Goal: Task Accomplishment & Management: Manage account settings

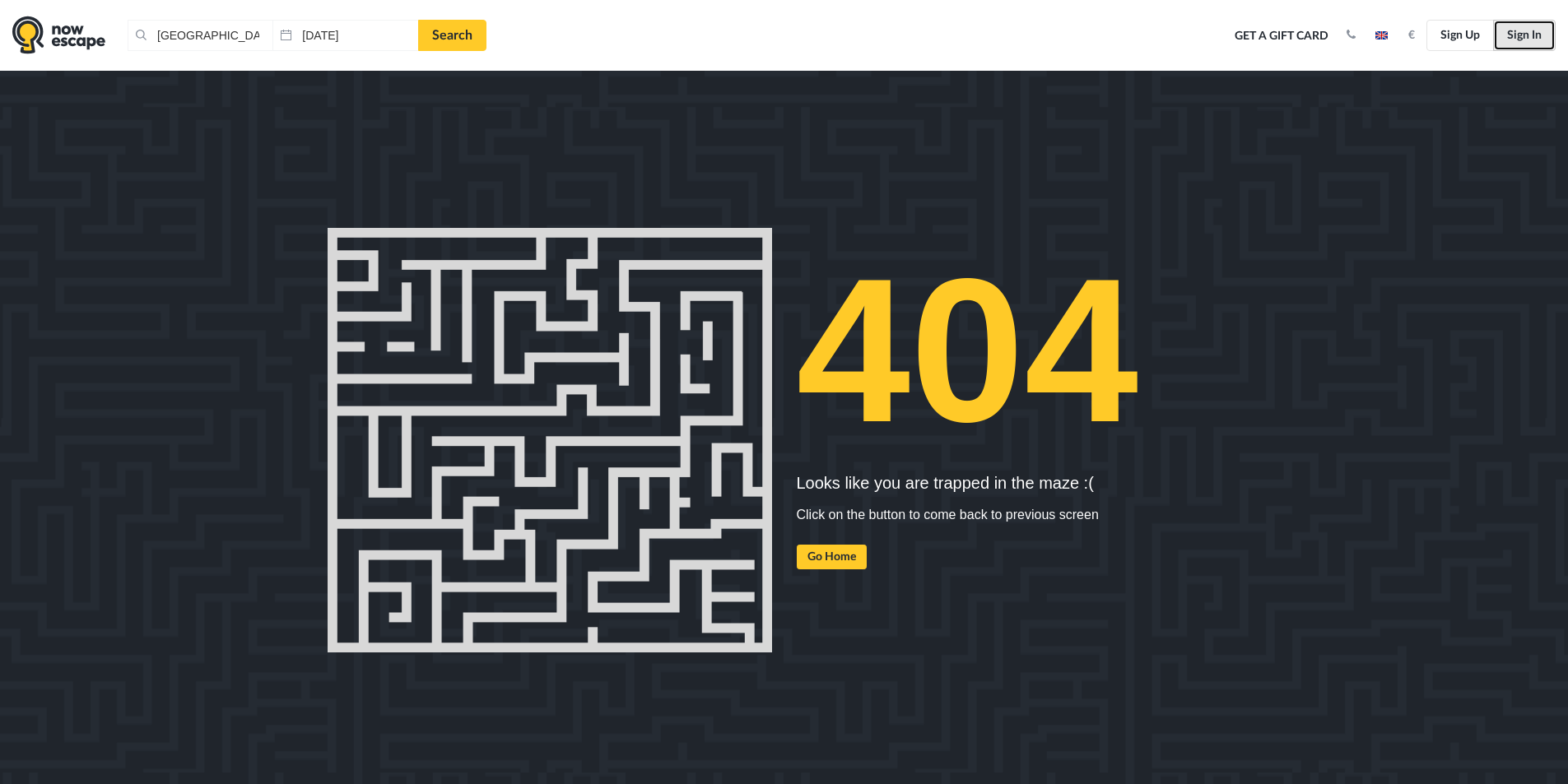
click at [1523, 23] on link "Sign In" at bounding box center [1524, 35] width 62 height 32
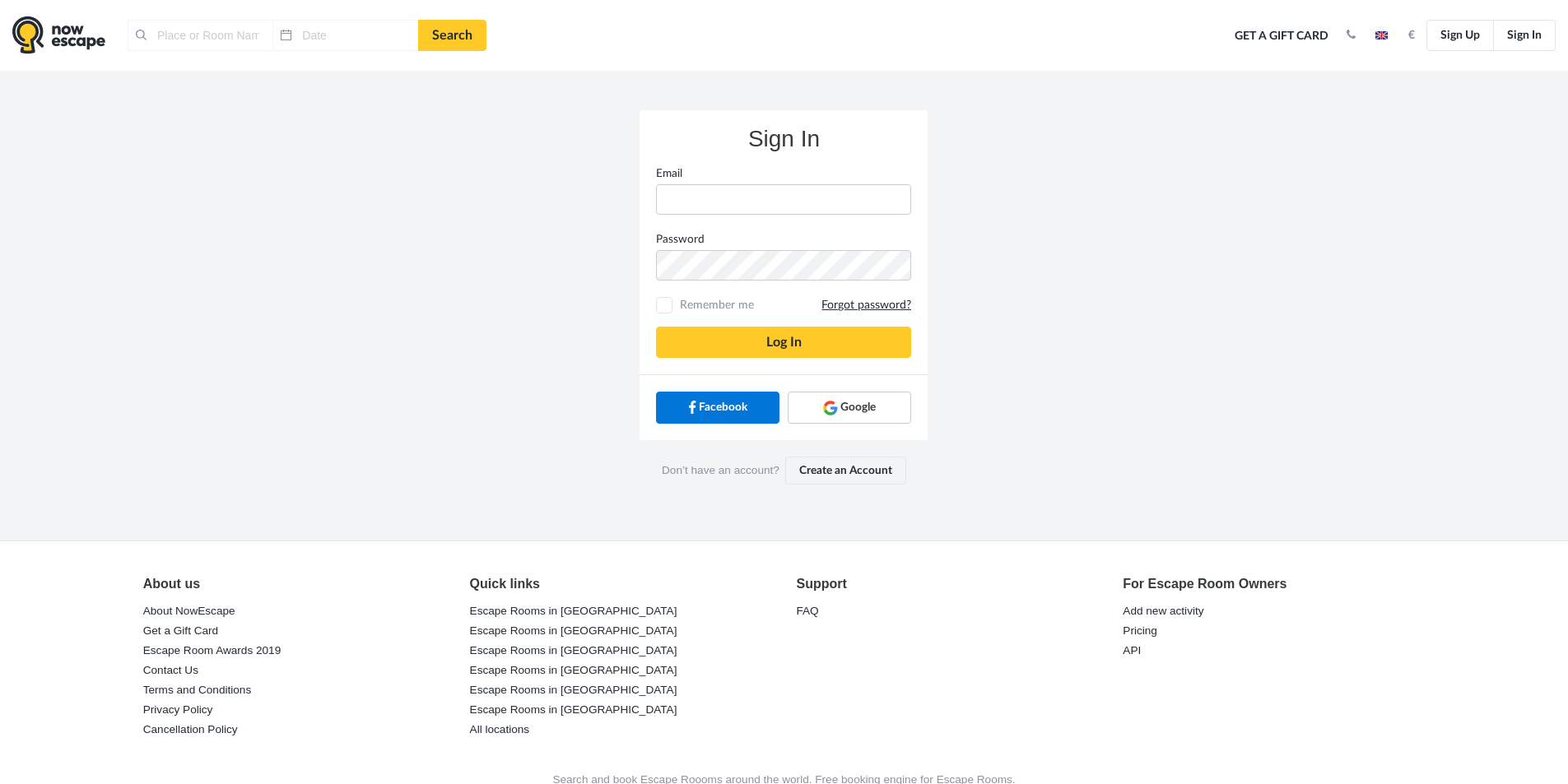
type input "[GEOGRAPHIC_DATA], [GEOGRAPHIC_DATA]"
type input "[DATE]"
click at [875, 418] on link "Google" at bounding box center [850, 407] width 124 height 32
